Goal: Check status: Check status

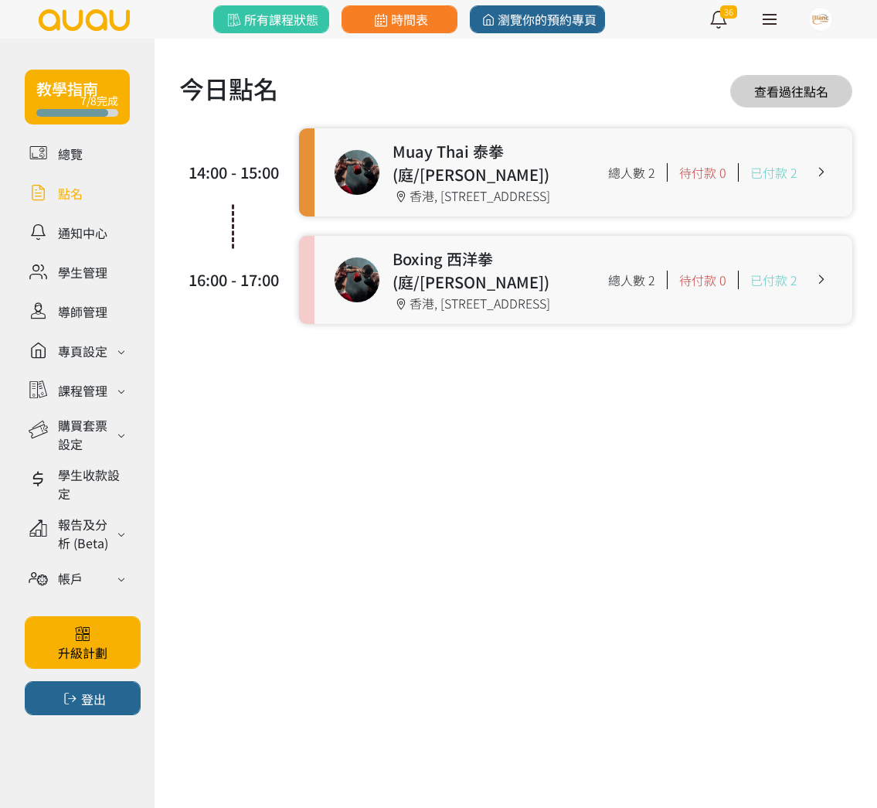
click at [375, 190] on link at bounding box center [584, 172] width 538 height 88
click at [346, 238] on link at bounding box center [584, 280] width 538 height 88
